Goal: Check status: Check status

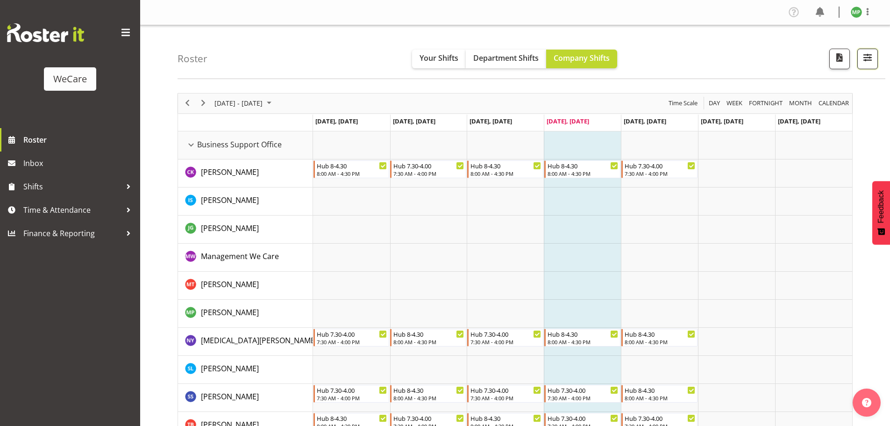
click at [873, 52] on span "button" at bounding box center [868, 57] width 12 height 12
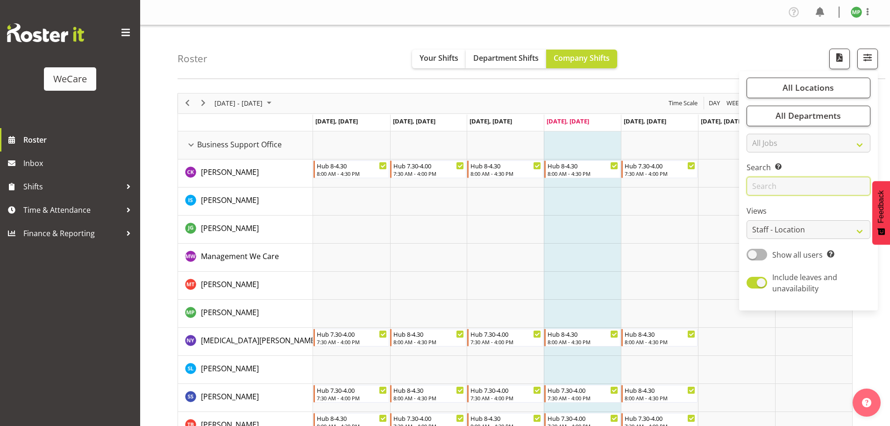
click at [797, 186] on input "text" at bounding box center [809, 186] width 124 height 19
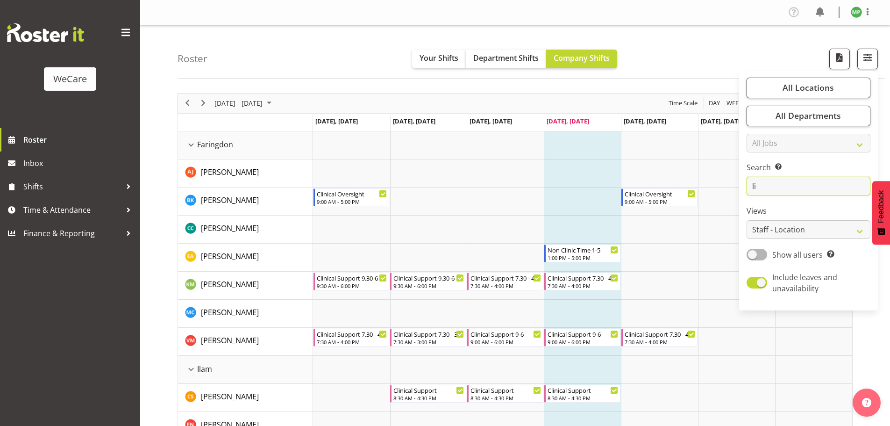
type input "l"
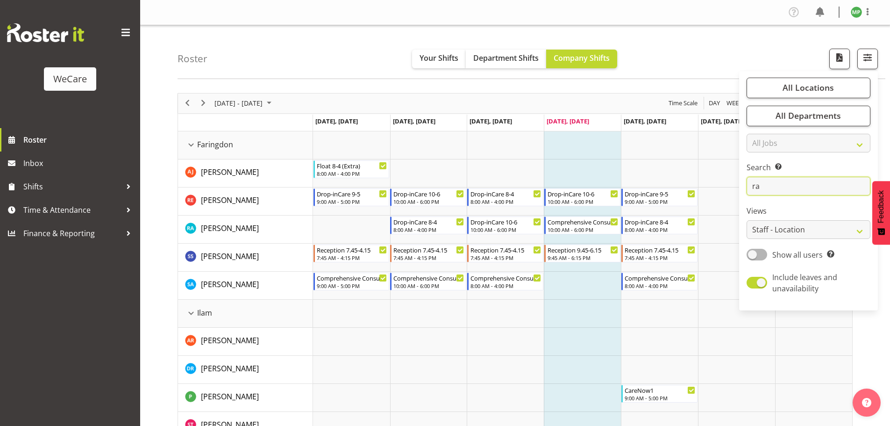
type input "r"
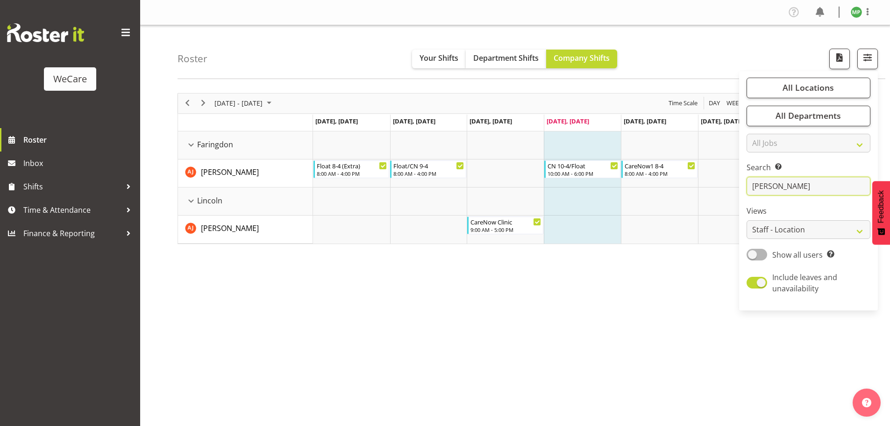
type input "[PERSON_NAME]"
click at [444, 318] on div "[DATE] - [DATE] [DATE] Day Week Fortnight Month calendar Month Agenda Time Scal…" at bounding box center [534, 273] width 713 height 374
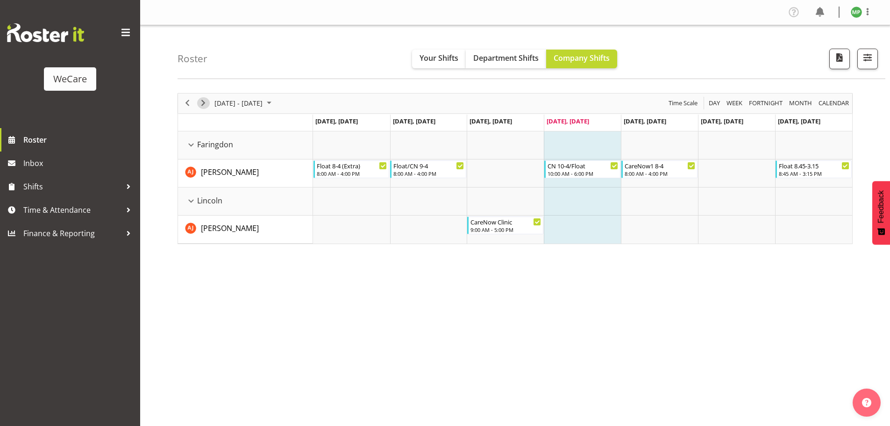
click at [201, 103] on span "Next" at bounding box center [203, 103] width 11 height 12
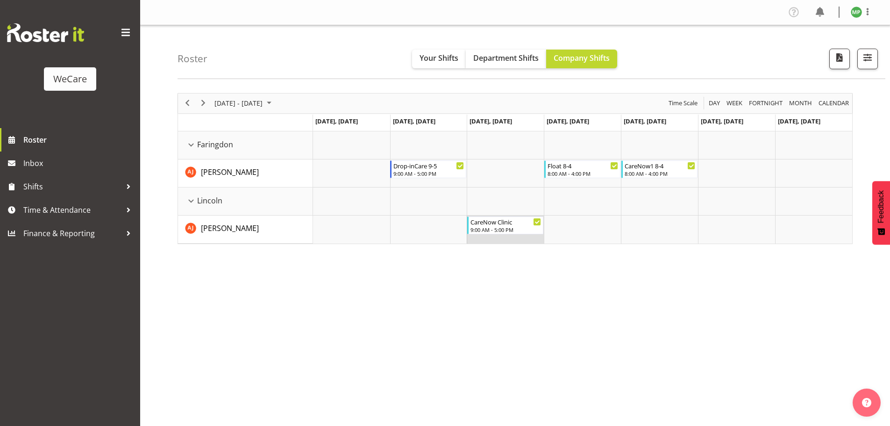
click at [495, 240] on td "Timeline Week of October 9, 2025" at bounding box center [505, 229] width 77 height 28
click at [187, 104] on span "Previous" at bounding box center [187, 103] width 11 height 12
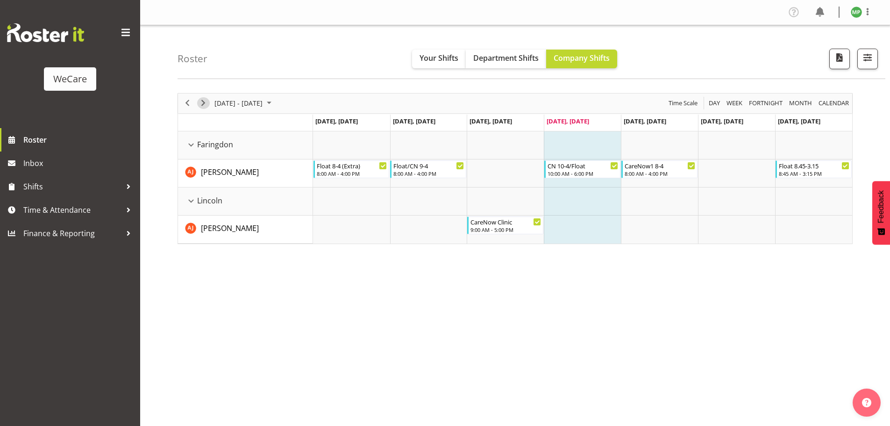
click at [201, 105] on span "Next" at bounding box center [203, 103] width 11 height 12
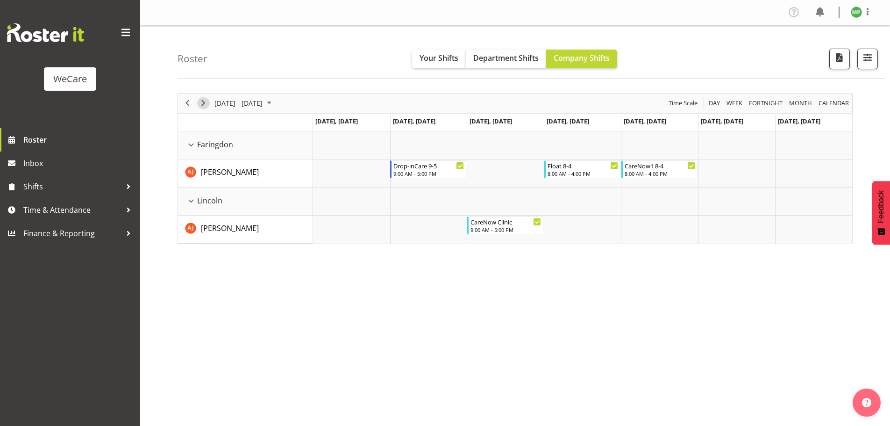
click at [201, 105] on span "Next" at bounding box center [203, 103] width 11 height 12
